Goal: Task Accomplishment & Management: Complete application form

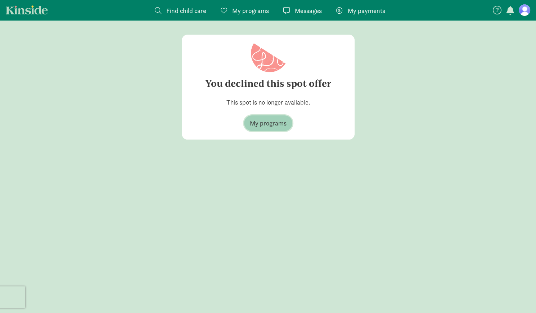
click at [265, 124] on span "My programs" at bounding box center [268, 123] width 37 height 10
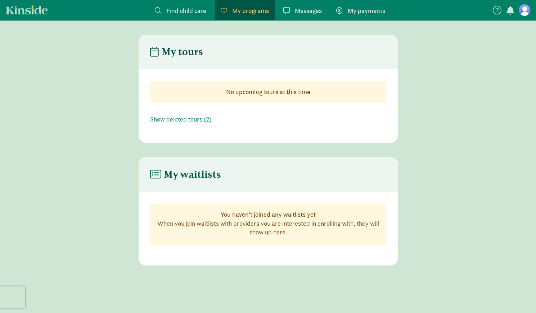
click at [533, 5] on nav "Find child care Find My programs Programs Messages Messages My payments Pay" at bounding box center [268, 10] width 536 height 20
click at [528, 7] on figure at bounding box center [525, 10] width 12 height 12
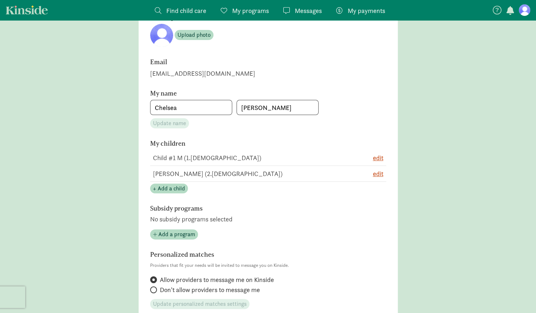
scroll to position [71, 0]
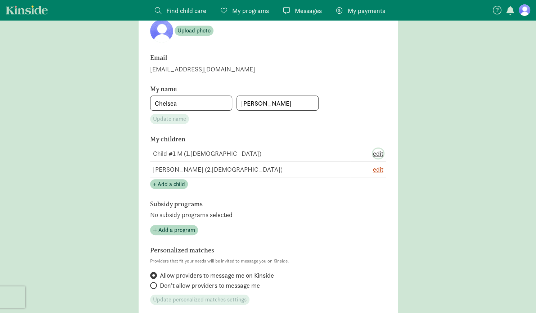
click at [378, 154] on span "edit" at bounding box center [378, 153] width 10 height 10
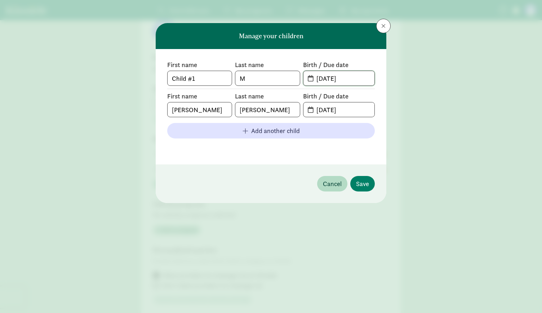
click at [356, 78] on input "[DATE]" at bounding box center [343, 78] width 62 height 14
drag, startPoint x: 205, startPoint y: 80, endPoint x: 158, endPoint y: 81, distance: 46.8
click at [158, 81] on div "First name Child #1 Last name M Birth / Due date [DATE] First name [PERSON_NAME…" at bounding box center [271, 106] width 231 height 115
click at [262, 77] on input "M" at bounding box center [267, 78] width 64 height 14
drag, startPoint x: 298, startPoint y: 85, endPoint x: 263, endPoint y: 88, distance: 34.7
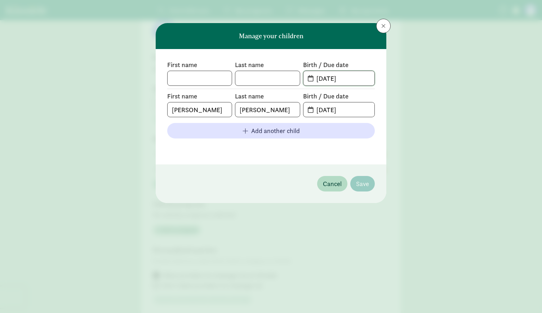
click at [263, 88] on div "First name Last name Birth / Due date [DATE] First name [PERSON_NAME] Last name…" at bounding box center [271, 107] width 208 height 92
click at [382, 27] on span at bounding box center [383, 26] width 4 height 6
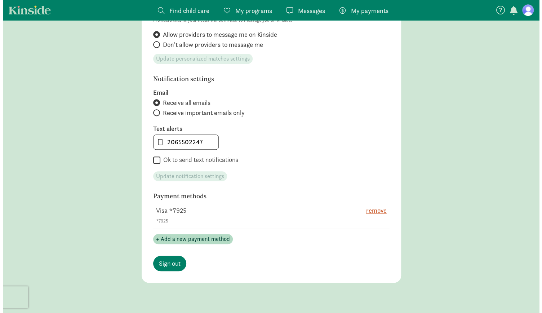
scroll to position [0, 0]
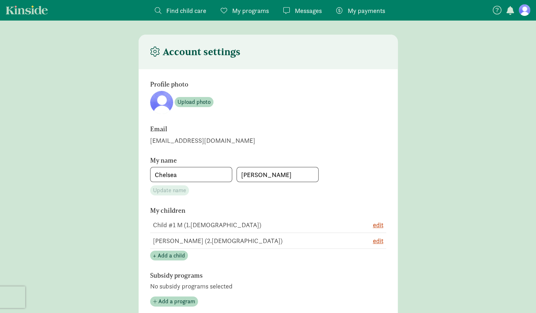
click at [235, 15] on span "My programs" at bounding box center [250, 11] width 37 height 10
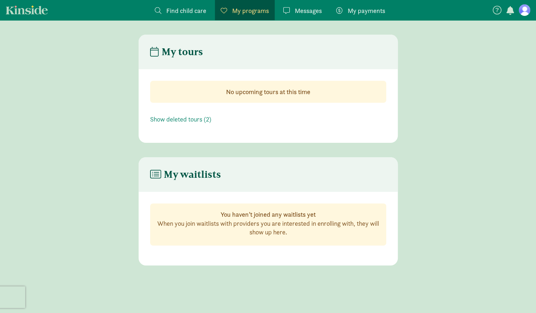
click at [174, 12] on span "Find child care" at bounding box center [186, 11] width 40 height 10
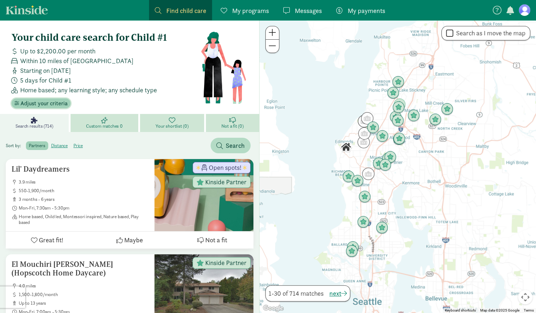
click at [40, 102] on span "Adjust your criteria" at bounding box center [44, 103] width 47 height 9
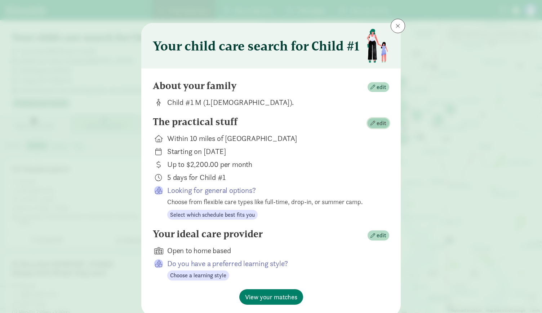
click at [376, 122] on span "edit" at bounding box center [381, 123] width 10 height 9
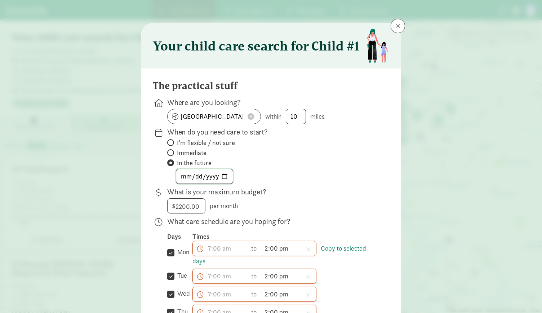
click at [223, 178] on input "2025-10-20" at bounding box center [204, 176] width 57 height 14
click at [221, 175] on input "2025-12-01" at bounding box center [204, 176] width 57 height 14
type input "[DATE]"
drag, startPoint x: 201, startPoint y: 205, endPoint x: 149, endPoint y: 207, distance: 52.3
click at [149, 207] on div "The practical stuff Where are you looking? Woodway, WA 98020 within 10 miles Wh…" at bounding box center [270, 299] width 259 height 463
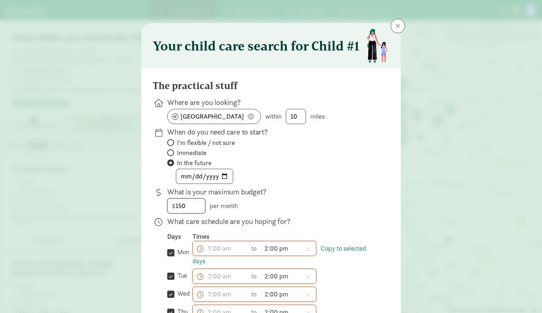
type input "1500"
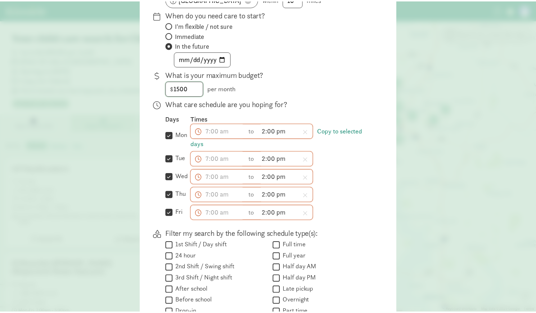
scroll to position [119, 0]
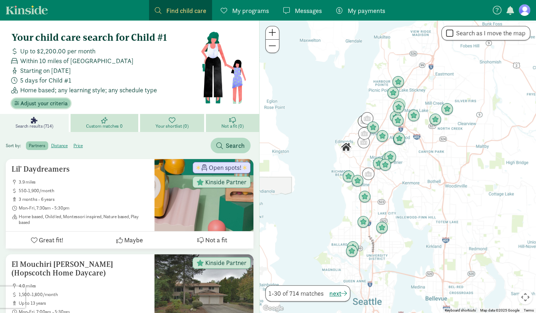
click at [38, 106] on span "Adjust your criteria" at bounding box center [44, 103] width 47 height 9
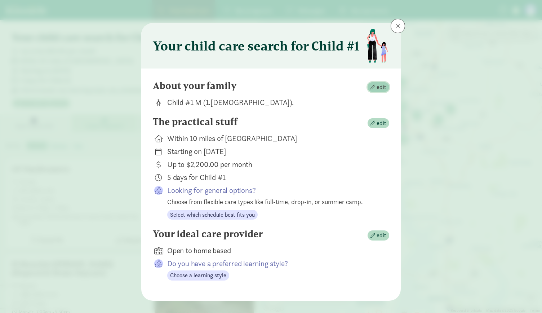
click at [372, 85] on span "button" at bounding box center [372, 87] width 5 height 5
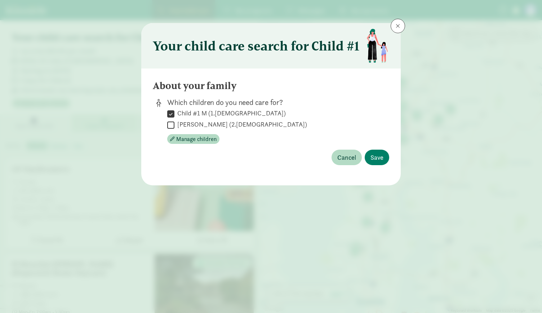
click at [177, 124] on label "Jones Michel (2.2 months old)" at bounding box center [240, 124] width 133 height 9
click at [174, 124] on input "Jones Michel (2.2 months old)" at bounding box center [170, 125] width 7 height 10
checkbox input "true"
click at [172, 114] on input "Child #1 M (1.8 months old)" at bounding box center [170, 114] width 7 height 10
checkbox input "false"
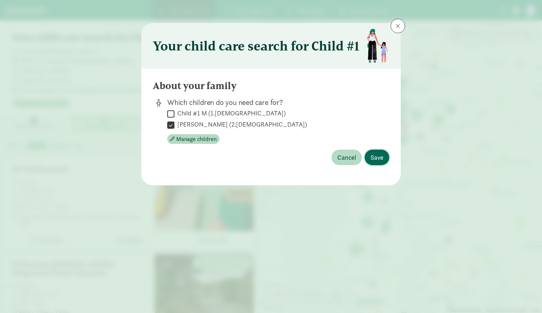
click at [384, 159] on button "Save" at bounding box center [377, 157] width 24 height 15
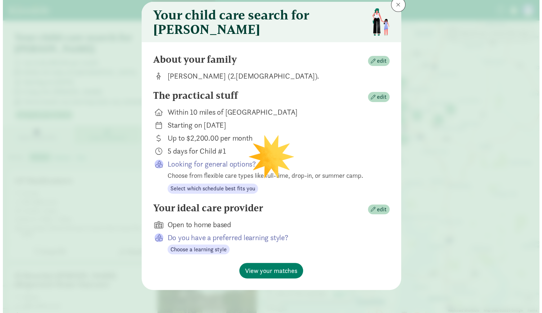
scroll to position [26, 0]
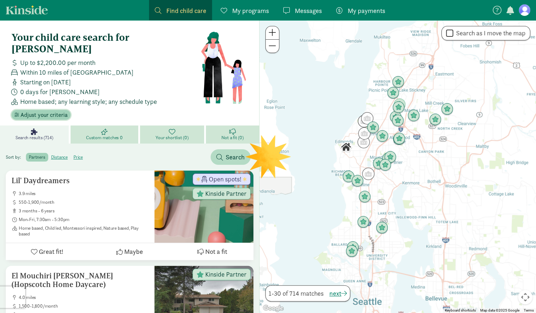
click at [44, 111] on span "Adjust your criteria" at bounding box center [44, 115] width 47 height 9
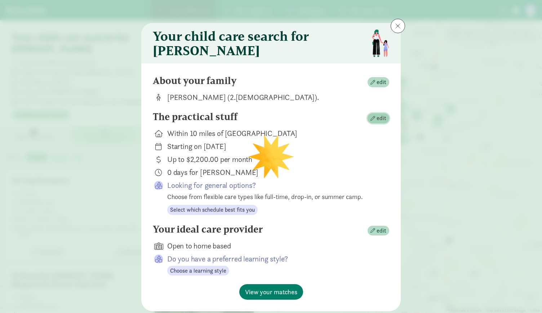
click at [376, 122] on span "edit" at bounding box center [381, 118] width 10 height 9
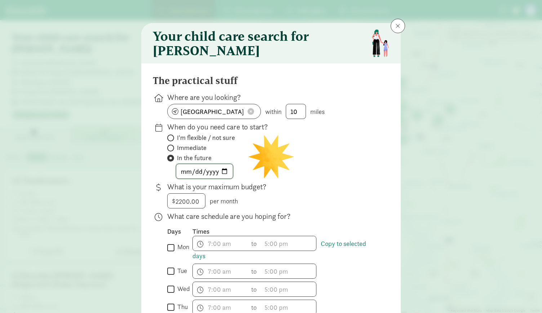
click at [223, 178] on input "2025-10-20" at bounding box center [204, 171] width 57 height 14
type input "[DATE]"
click at [194, 204] on input "2200" at bounding box center [186, 200] width 37 height 14
drag, startPoint x: 191, startPoint y: 206, endPoint x: 149, endPoint y: 209, distance: 42.3
click at [149, 209] on div "The practical stuff Where are you looking? Woodway, WA 98020 within 10 miles Wh…" at bounding box center [270, 294] width 259 height 463
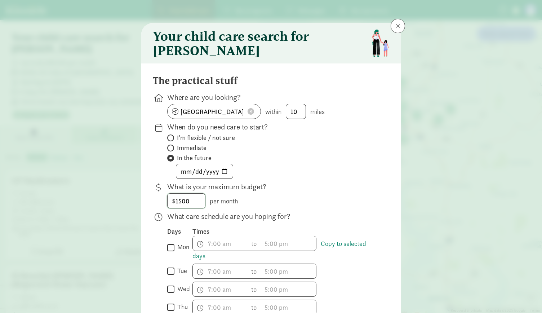
type input "1500"
click at [168, 251] on input "mon" at bounding box center [170, 247] width 7 height 10
checkbox input "true"
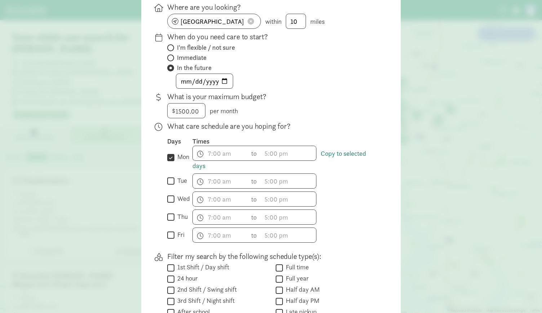
scroll to position [94, 0]
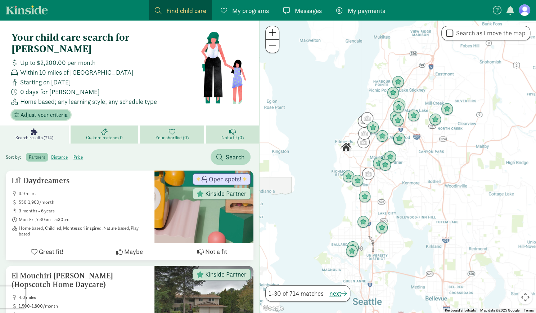
click at [40, 111] on span "Adjust your criteria" at bounding box center [44, 115] width 47 height 9
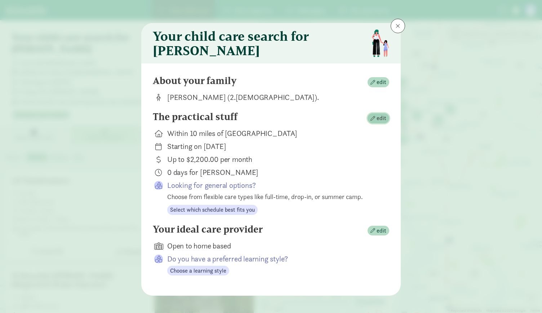
click at [377, 122] on span "edit" at bounding box center [381, 118] width 10 height 9
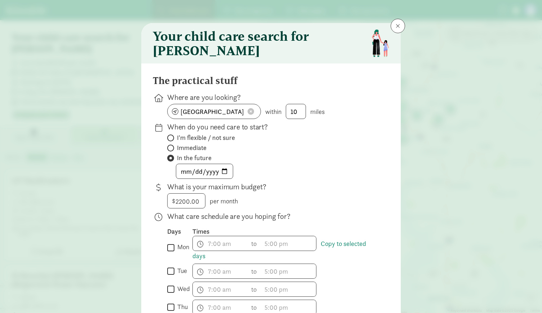
click at [203, 205] on div "$ 2200.00 2200 per month" at bounding box center [272, 200] width 210 height 15
drag, startPoint x: 198, startPoint y: 206, endPoint x: 86, endPoint y: 213, distance: 112.3
click at [86, 213] on div "Your child care search for Jones The practical stuff Where are you looking? Woo…" at bounding box center [271, 156] width 542 height 313
type input "1500"
click at [217, 177] on input "2025-10-20" at bounding box center [204, 171] width 57 height 14
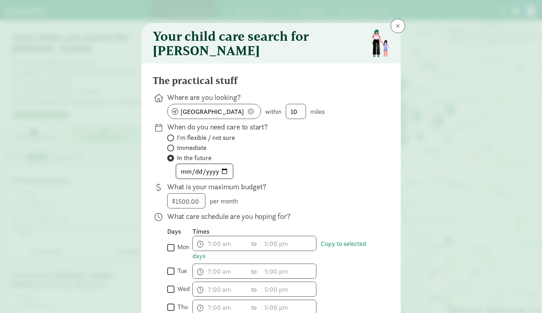
click at [226, 175] on input "2025-10-20" at bounding box center [204, 171] width 57 height 14
type input "[DATE]"
click at [273, 172] on div "[DATE]" at bounding box center [272, 171] width 210 height 15
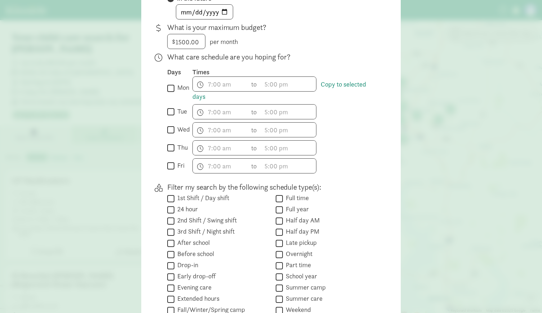
scroll to position [165, 0]
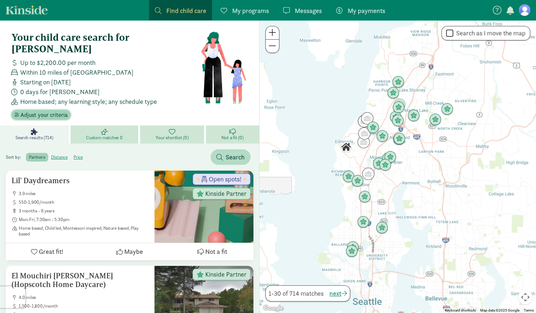
click at [27, 111] on span "Adjust your criteria" at bounding box center [44, 115] width 47 height 9
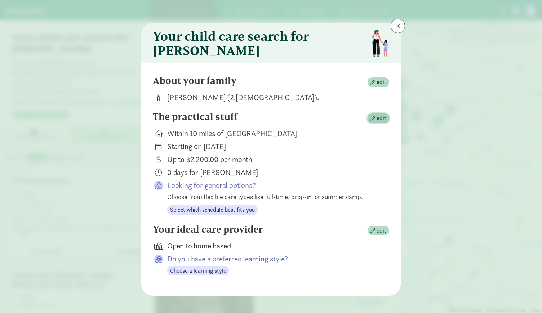
click at [376, 122] on span "edit" at bounding box center [381, 118] width 10 height 9
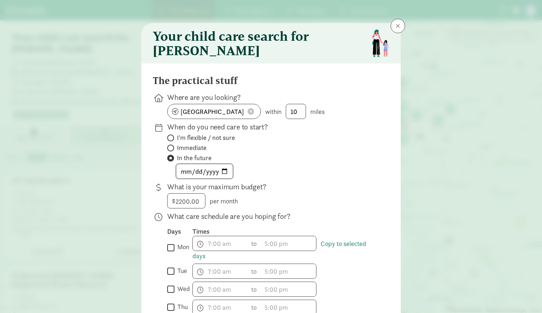
click at [222, 178] on input "2025-10-20" at bounding box center [204, 171] width 57 height 14
type input "[DATE]"
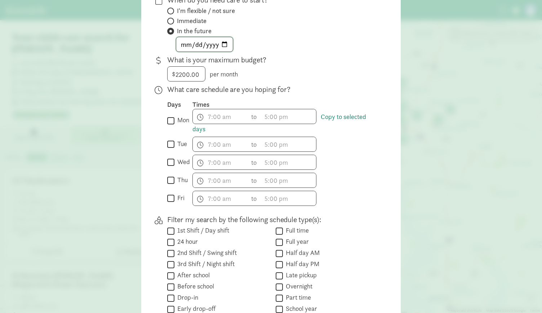
scroll to position [131, 0]
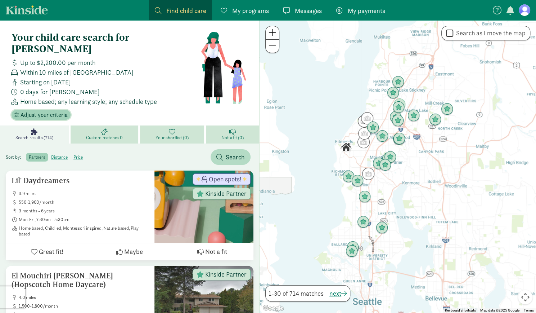
click at [37, 111] on span "Adjust your criteria" at bounding box center [44, 115] width 47 height 9
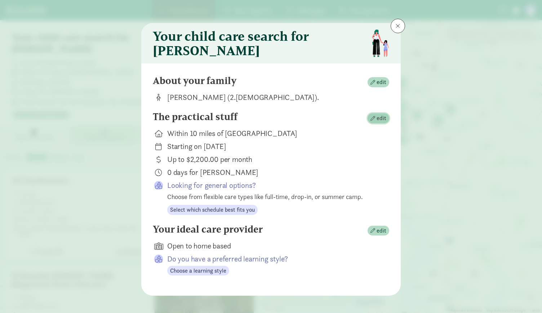
click at [372, 121] on span "button" at bounding box center [372, 118] width 5 height 5
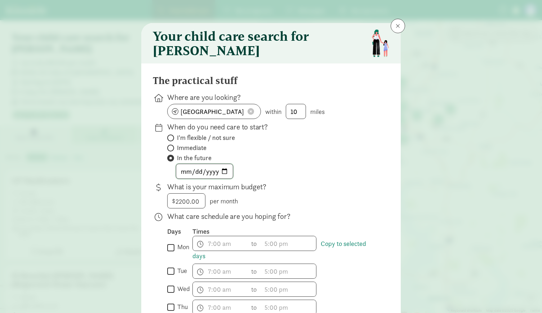
click at [222, 175] on input "2025-10-20" at bounding box center [204, 171] width 57 height 14
type input "[DATE]"
click at [169, 273] on input "tue" at bounding box center [170, 271] width 7 height 10
checkbox input "true"
click at [167, 294] on input "wed" at bounding box center [170, 289] width 7 height 10
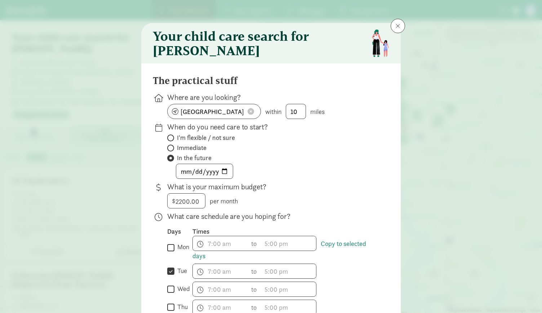
checkbox input "true"
click at [169, 309] on input "thu" at bounding box center [170, 307] width 7 height 10
checkbox input "true"
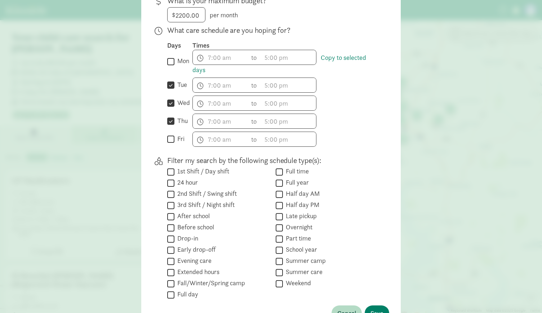
scroll to position [187, 0]
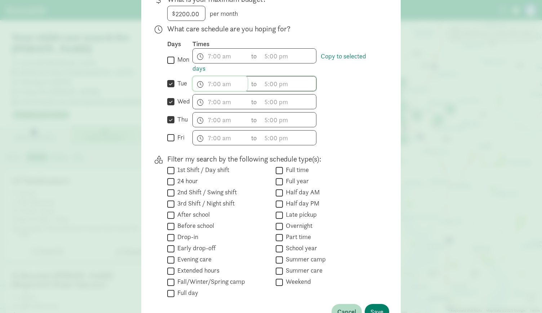
click at [220, 90] on span "h 12 1 2 3 4 5 6 7 8 9 10 11 mm 00 15 30 45 a am pm" at bounding box center [220, 83] width 55 height 14
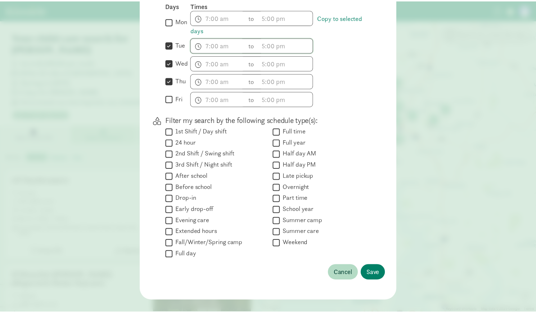
scroll to position [240, 0]
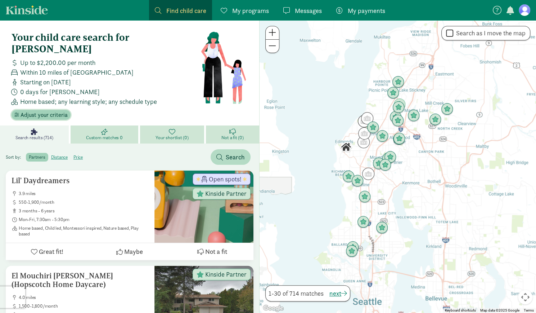
click at [36, 111] on span "Adjust your criteria" at bounding box center [44, 115] width 47 height 9
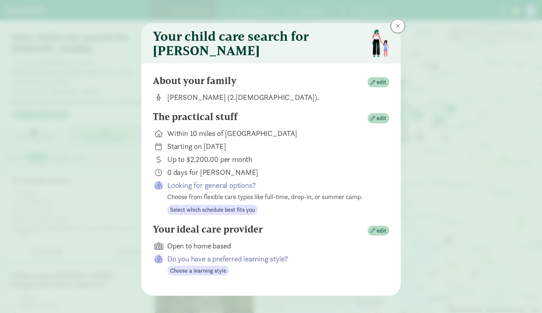
click at [396, 29] on button at bounding box center [398, 26] width 14 height 14
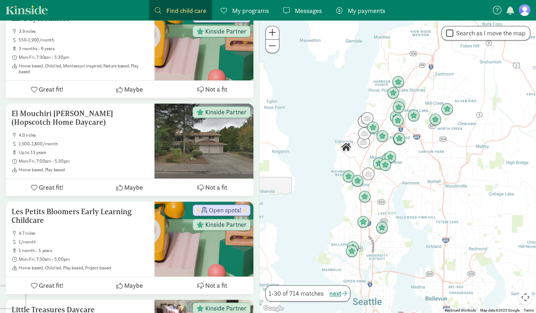
scroll to position [0, 0]
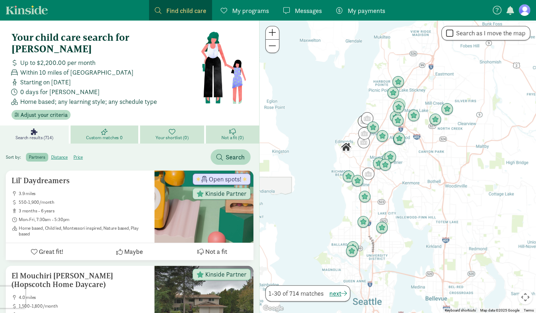
click at [190, 13] on span "Find child care" at bounding box center [186, 11] width 40 height 10
click at [367, 143] on img "Click to see details" at bounding box center [363, 141] width 19 height 19
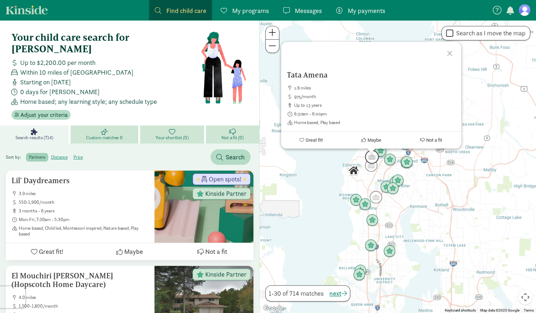
click at [370, 166] on img "Click to see details" at bounding box center [371, 156] width 19 height 19
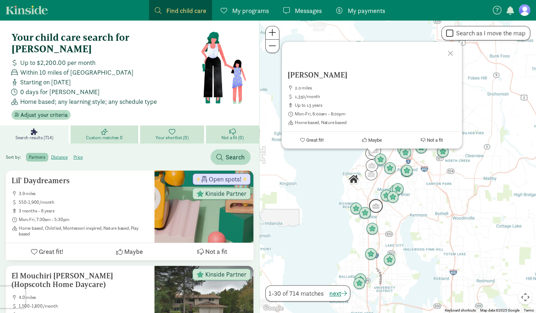
click at [375, 207] on img "Click to see details" at bounding box center [375, 205] width 19 height 19
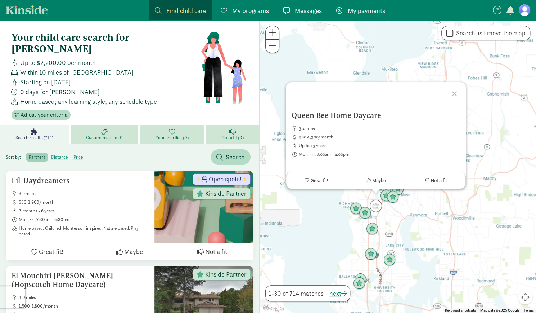
click at [456, 95] on div at bounding box center [455, 92] width 21 height 21
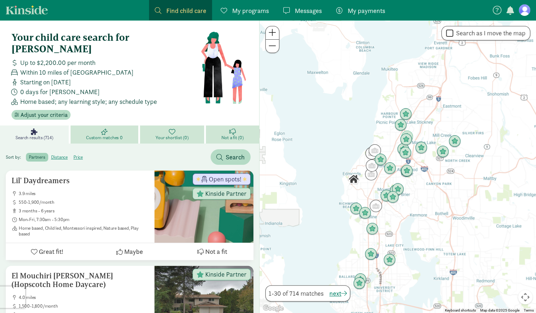
click at [270, 30] on span at bounding box center [273, 32] width 8 height 9
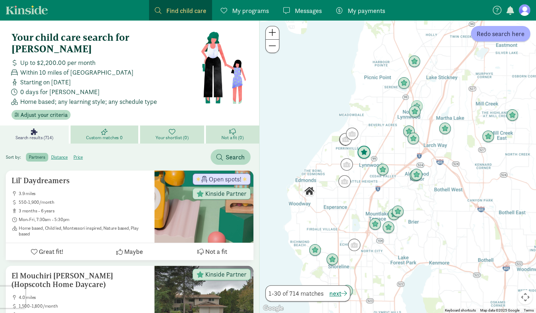
click at [363, 152] on img "Click to see details" at bounding box center [363, 152] width 19 height 19
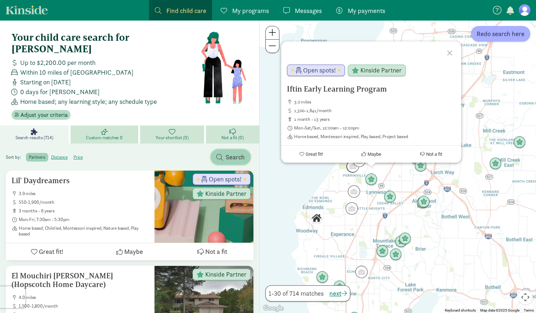
click at [228, 152] on span "Search" at bounding box center [235, 157] width 19 height 10
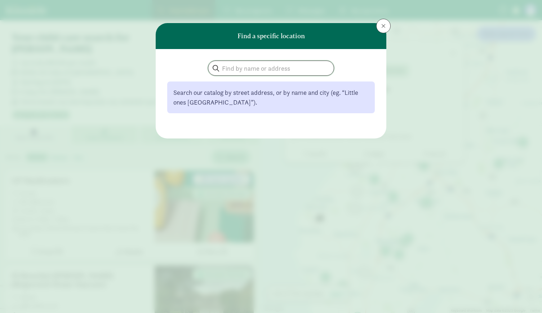
click at [244, 67] on input "search" at bounding box center [270, 68] width 125 height 14
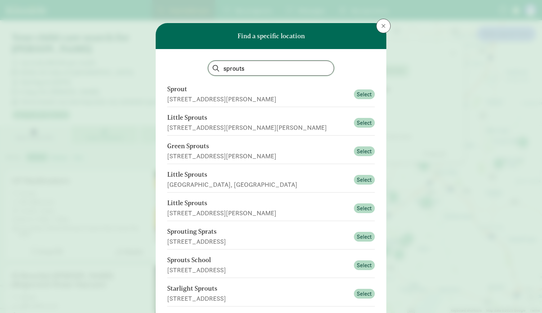
type input "sprouts"
click at [381, 26] on span at bounding box center [383, 26] width 4 height 6
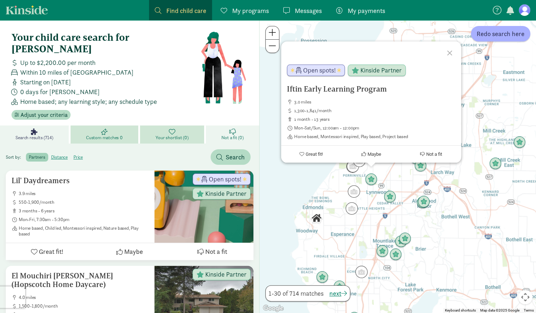
click at [238, 125] on link "Not a fit (0)" at bounding box center [232, 134] width 53 height 18
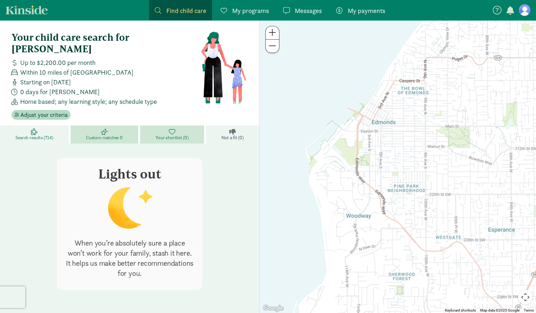
click at [13, 125] on link "Search results (714)" at bounding box center [35, 134] width 71 height 18
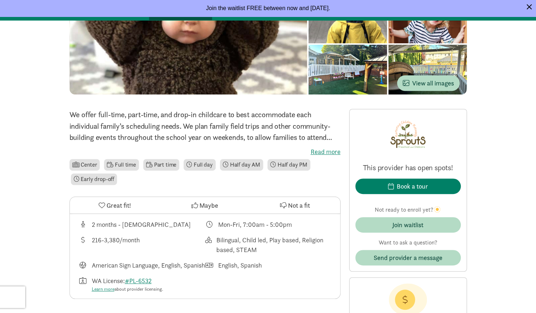
scroll to position [120, 0]
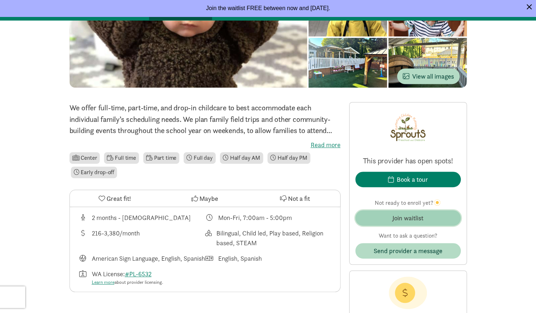
click at [408, 215] on div "Join waitlist" at bounding box center [408, 218] width 31 height 10
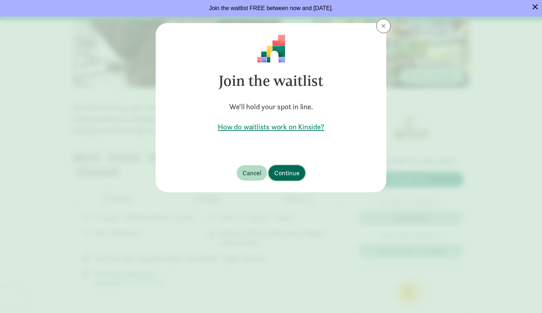
click at [286, 175] on span "Continue" at bounding box center [286, 173] width 25 height 10
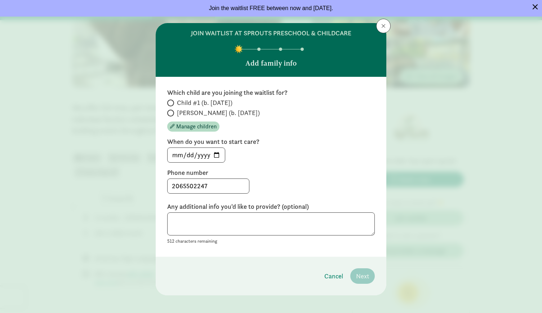
click at [170, 112] on span at bounding box center [170, 113] width 7 height 7
click at [170, 112] on input "[PERSON_NAME] (b. [DATE])" at bounding box center [169, 113] width 5 height 5
radio input "true"
click at [214, 153] on input "[DATE]" at bounding box center [196, 155] width 57 height 14
type input "[DATE]"
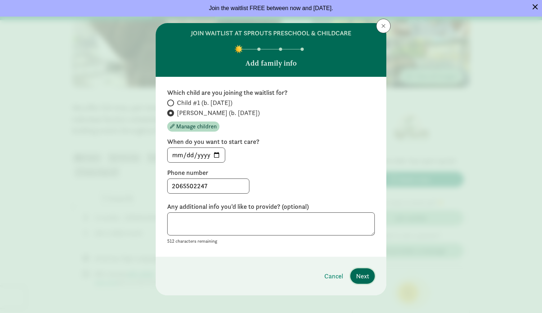
click at [356, 276] on span "Next" at bounding box center [362, 276] width 13 height 10
click at [197, 218] on textarea at bounding box center [271, 223] width 208 height 23
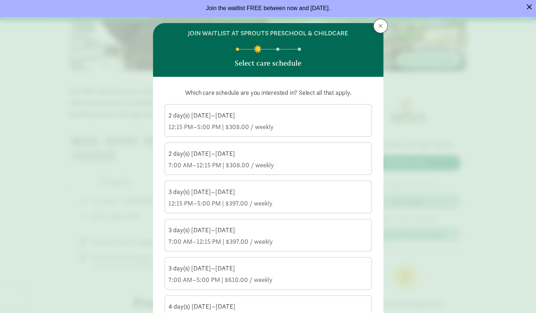
scroll to position [138, 0]
click at [184, 232] on div "3 day(s) [DATE]–[DATE]" at bounding box center [269, 230] width 200 height 9
click at [0, 0] on input "3 day(s) [DATE]–[DATE] 7:00 AM–12:15 PM | $397.00 / weekly" at bounding box center [0, 0] width 0 height 0
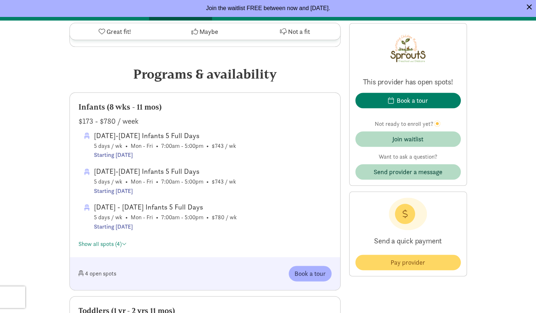
scroll to position [367, 0]
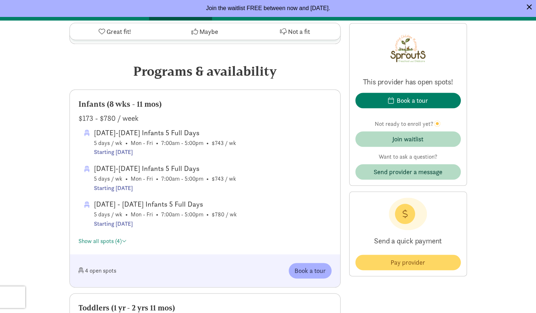
click at [129, 245] on div "Show all spots (4)" at bounding box center [205, 240] width 253 height 12
click at [125, 244] on span at bounding box center [124, 241] width 5 height 6
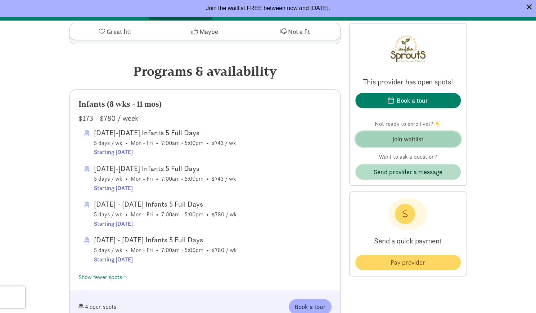
click at [374, 141] on span "Join waitlist" at bounding box center [408, 139] width 94 height 10
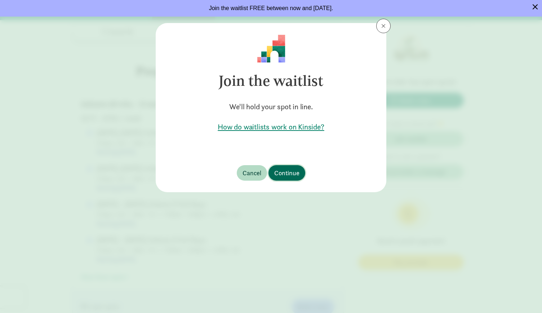
click at [282, 174] on span "Continue" at bounding box center [286, 173] width 25 height 10
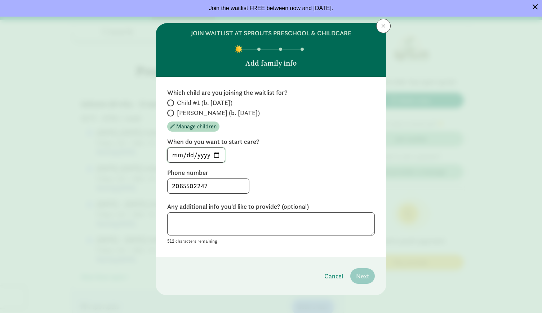
click at [217, 153] on input "[DATE]" at bounding box center [196, 155] width 57 height 14
type input "[DATE]"
click at [208, 224] on textarea at bounding box center [271, 223] width 208 height 23
click at [170, 113] on input "[PERSON_NAME] (b. [DATE])" at bounding box center [169, 113] width 5 height 5
radio input "true"
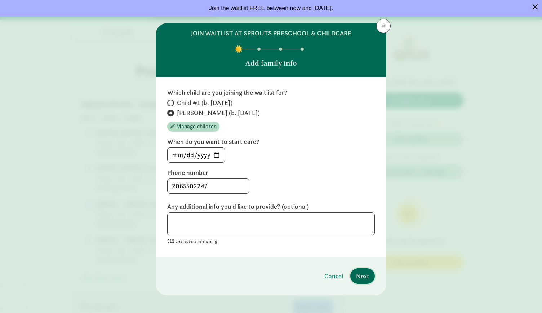
click at [363, 279] on span "Next" at bounding box center [362, 276] width 13 height 10
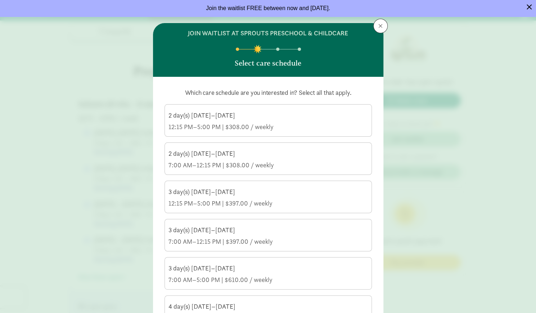
click at [190, 231] on div "3 day(s) [DATE]–[DATE]" at bounding box center [269, 230] width 200 height 9
click at [0, 0] on input "3 day(s) [DATE]–[DATE] 7:00 AM–12:15 PM | $397.00 / weekly" at bounding box center [0, 0] width 0 height 0
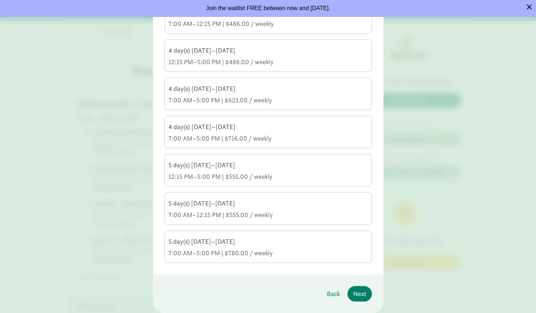
scroll to position [314, 0]
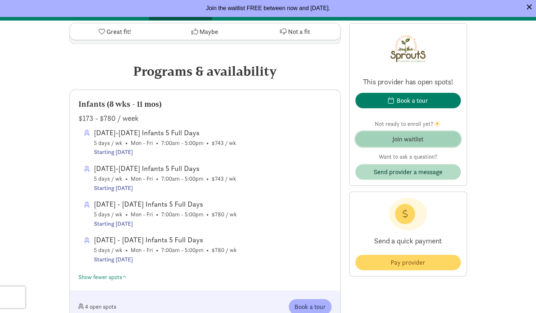
click at [389, 140] on span "Join waitlist" at bounding box center [408, 139] width 94 height 10
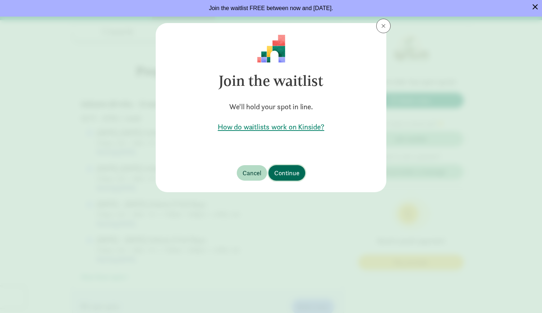
click at [280, 175] on span "Continue" at bounding box center [286, 173] width 25 height 10
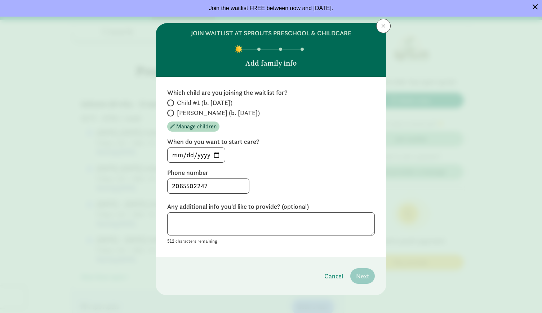
click at [178, 112] on span "[PERSON_NAME] (b. [DATE])" at bounding box center [218, 112] width 83 height 9
click at [172, 112] on input "[PERSON_NAME] (b. [DATE])" at bounding box center [169, 113] width 5 height 5
radio input "true"
click at [217, 157] on input "[DATE]" at bounding box center [196, 155] width 57 height 14
click at [216, 156] on input "[DATE]" at bounding box center [196, 155] width 57 height 14
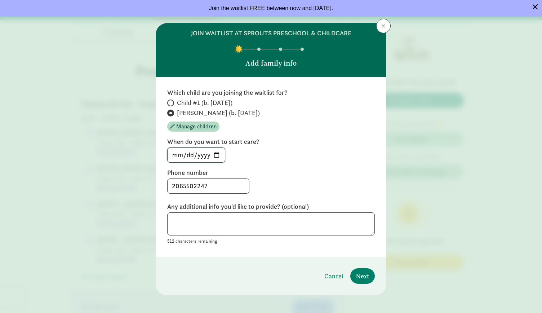
type input "[DATE]"
click at [362, 276] on span "Next" at bounding box center [362, 276] width 13 height 10
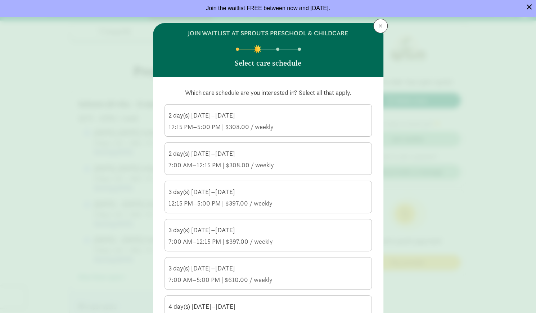
click at [219, 237] on div "7:00 AM–12:15 PM | $397.00 / weekly" at bounding box center [269, 241] width 200 height 9
click at [0, 0] on input "3 day(s) [DATE]–[DATE] 7:00 AM–12:15 PM | $397.00 / weekly" at bounding box center [0, 0] width 0 height 0
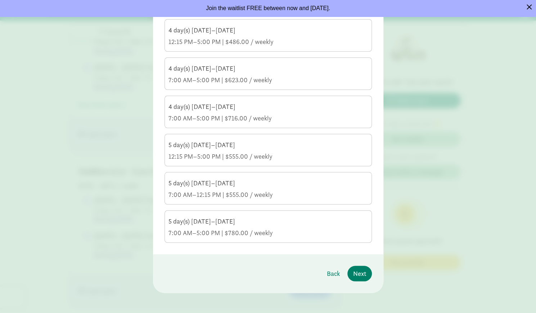
scroll to position [540, 0]
click at [356, 268] on span "Next" at bounding box center [359, 273] width 13 height 10
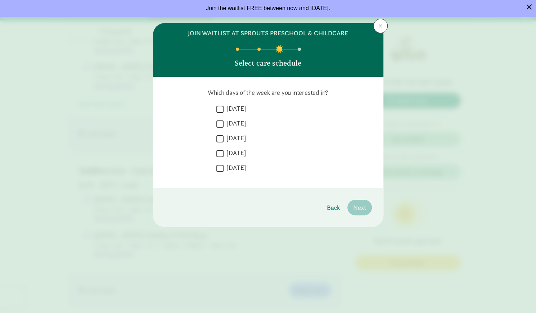
scroll to position [0, 0]
click at [220, 123] on input "[DATE]" at bounding box center [220, 124] width 7 height 10
checkbox input "true"
click at [220, 138] on input "[DATE]" at bounding box center [220, 139] width 7 height 10
checkbox input "true"
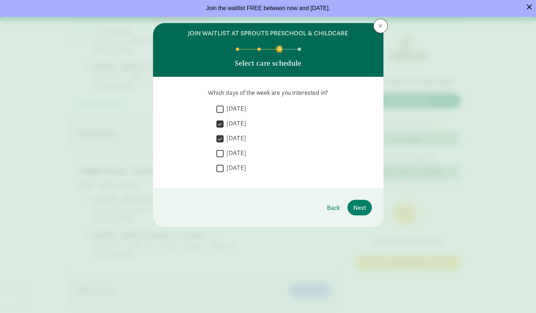
click at [220, 154] on input "[DATE]" at bounding box center [220, 153] width 7 height 10
checkbox input "true"
click at [358, 209] on span "Next" at bounding box center [359, 207] width 13 height 10
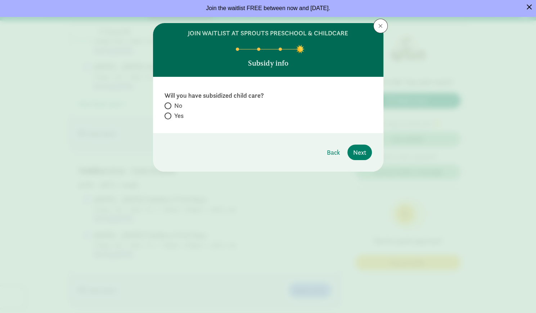
click at [175, 115] on span "Yes" at bounding box center [178, 115] width 9 height 9
click at [169, 115] on input "Yes" at bounding box center [167, 115] width 5 height 5
radio input "true"
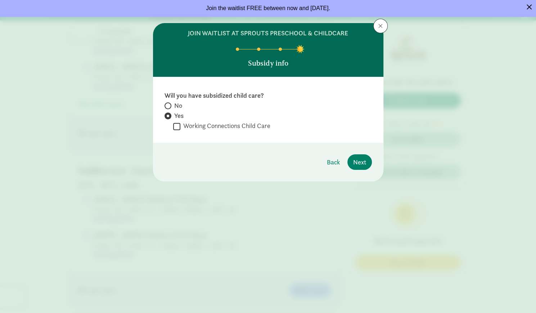
click at [172, 111] on label "No" at bounding box center [269, 115] width 208 height 9
click at [169, 108] on input "No" at bounding box center [167, 105] width 5 height 5
radio input "true"
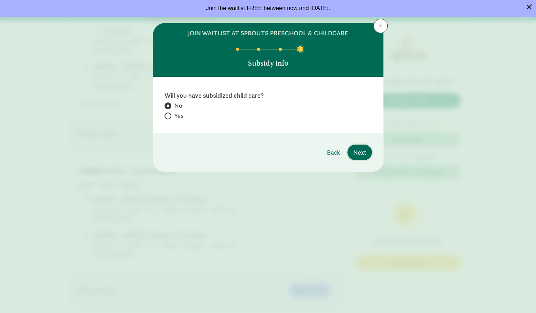
click at [358, 147] on button "Next" at bounding box center [360, 151] width 24 height 15
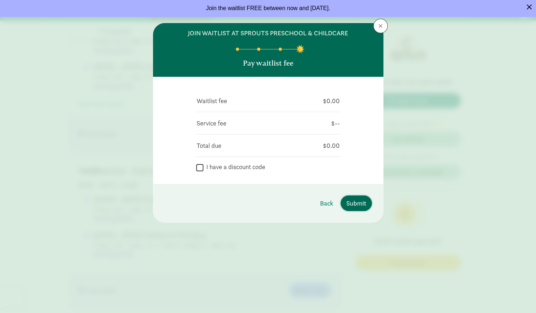
click at [355, 199] on span "Submit" at bounding box center [357, 203] width 20 height 10
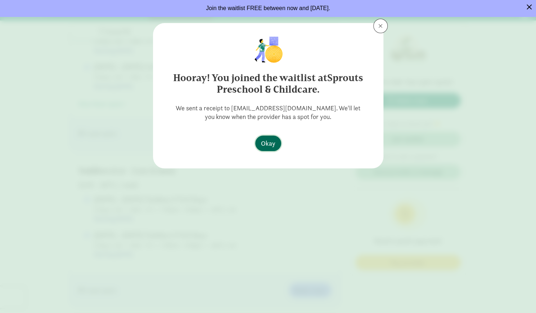
click at [273, 144] on span "Okay" at bounding box center [268, 143] width 14 height 10
